Goal: Task Accomplishment & Management: Manage account settings

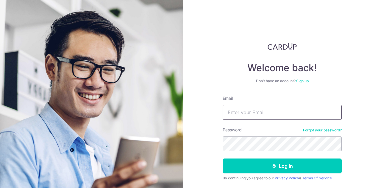
click at [246, 115] on input "Email" at bounding box center [281, 112] width 119 height 15
type input "[EMAIL_ADDRESS][DOMAIN_NAME]"
click at [222, 158] on button "Log in" at bounding box center [281, 165] width 119 height 15
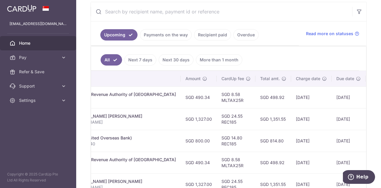
scroll to position [114, 0]
click at [164, 37] on link "Payments on the way" at bounding box center [166, 34] width 52 height 11
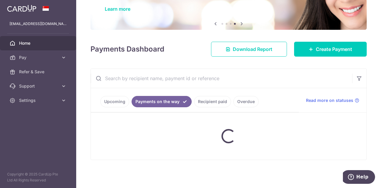
scroll to position [39, 0]
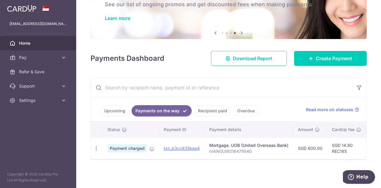
click at [215, 111] on link "Recipient paid" at bounding box center [212, 110] width 37 height 11
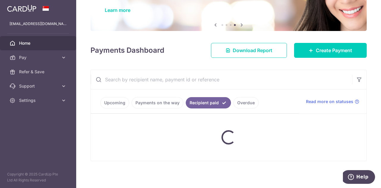
scroll to position [103, 0]
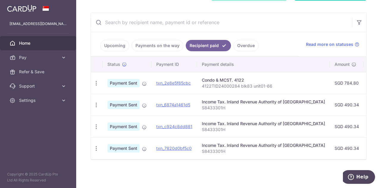
click at [109, 44] on link "Upcoming" at bounding box center [114, 45] width 29 height 11
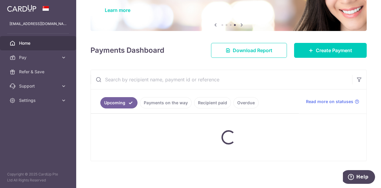
scroll to position [114, 0]
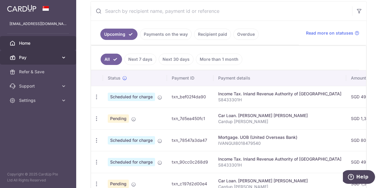
click at [64, 57] on icon at bounding box center [64, 57] width 6 height 6
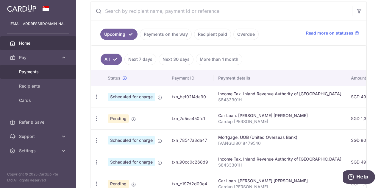
click at [44, 73] on span "Payments" at bounding box center [38, 72] width 39 height 6
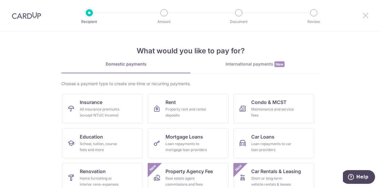
click at [365, 19] on icon at bounding box center [365, 15] width 7 height 7
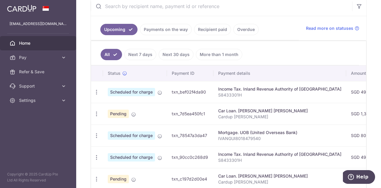
scroll to position [116, 0]
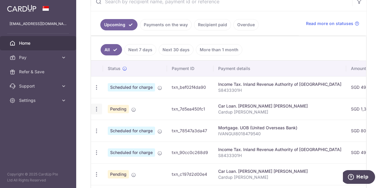
click at [96, 90] on icon "button" at bounding box center [96, 87] width 6 height 6
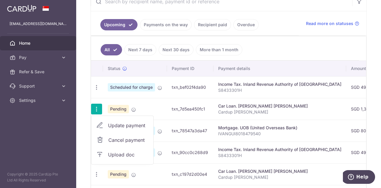
click at [117, 138] on span "Cancel payment" at bounding box center [128, 139] width 40 height 7
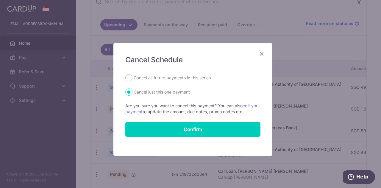
click at [158, 78] on label "Cancel all future payments in this series" at bounding box center [171, 77] width 77 height 7
click at [132, 78] on input "Cancel all future payments in this series" at bounding box center [128, 77] width 7 height 7
radio input "true"
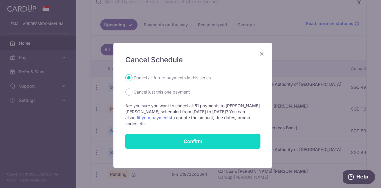
click at [179, 133] on input "Confirm" at bounding box center [192, 140] width 135 height 15
